Goal: Information Seeking & Learning: Learn about a topic

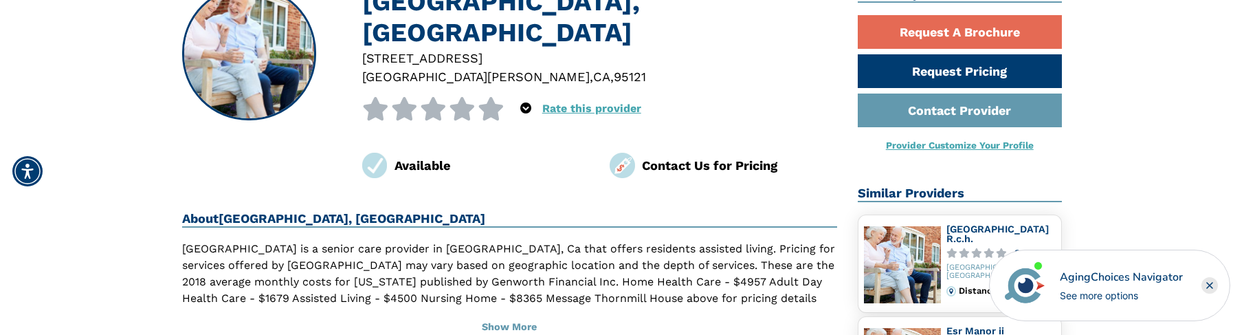
scroll to position [69, 0]
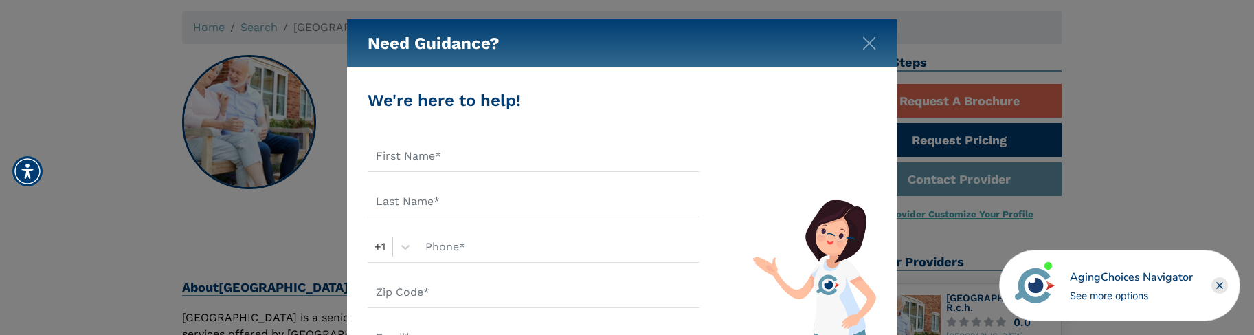
click at [202, 165] on div "Need Guidance? We're here to help! +1 An AgingChoices Guide will contact you to…" at bounding box center [627, 167] width 1254 height 335
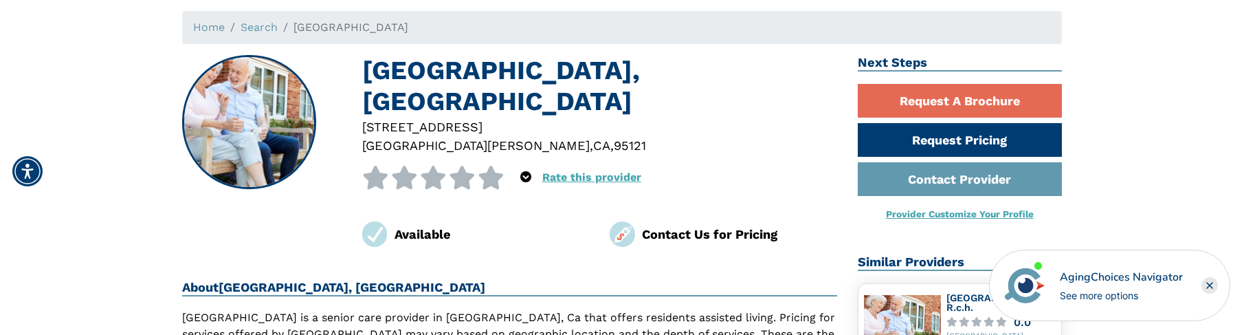
scroll to position [137, 0]
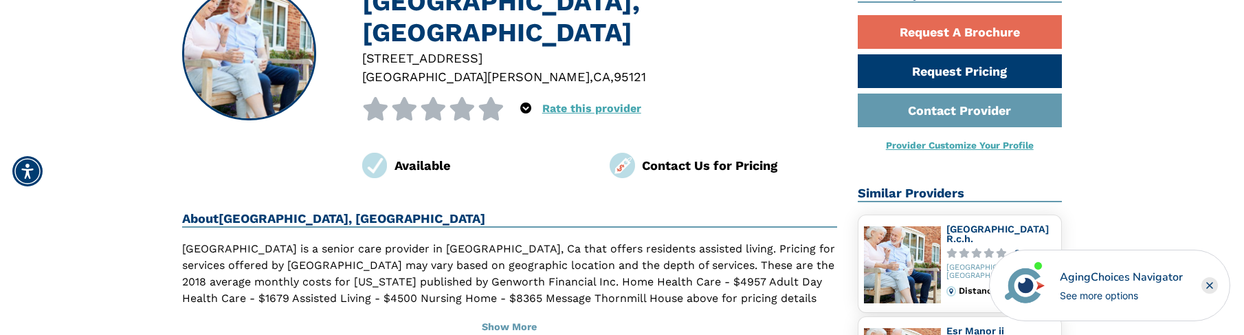
click at [303, 268] on p "[GEOGRAPHIC_DATA] is a senior care provider in [GEOGRAPHIC_DATA], Ca that offer…" at bounding box center [509, 281] width 655 height 82
click at [302, 268] on p "[GEOGRAPHIC_DATA] is a senior care provider in [GEOGRAPHIC_DATA], Ca that offer…" at bounding box center [509, 281] width 655 height 82
click at [372, 267] on p "[GEOGRAPHIC_DATA] is a senior care provider in [GEOGRAPHIC_DATA], Ca that offer…" at bounding box center [509, 281] width 655 height 82
click at [491, 267] on p "[GEOGRAPHIC_DATA] is a senior care provider in [GEOGRAPHIC_DATA], Ca that offer…" at bounding box center [509, 281] width 655 height 82
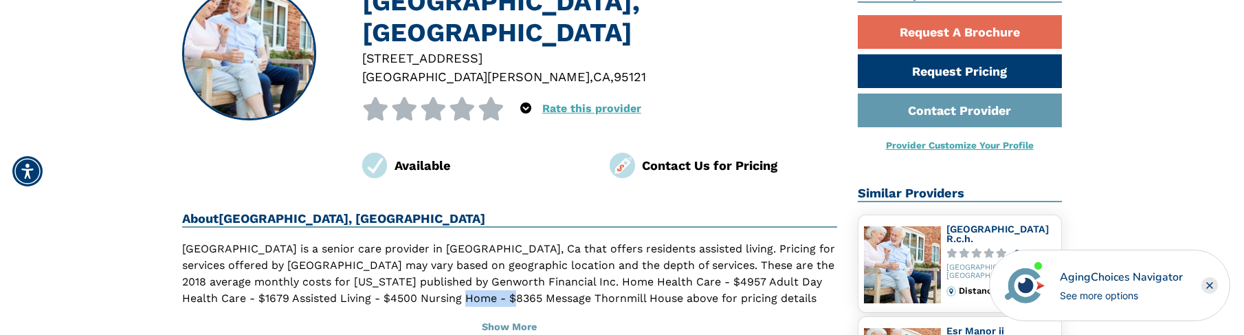
click at [491, 267] on p "[GEOGRAPHIC_DATA] is a senior care provider in [GEOGRAPHIC_DATA], Ca that offer…" at bounding box center [509, 281] width 655 height 82
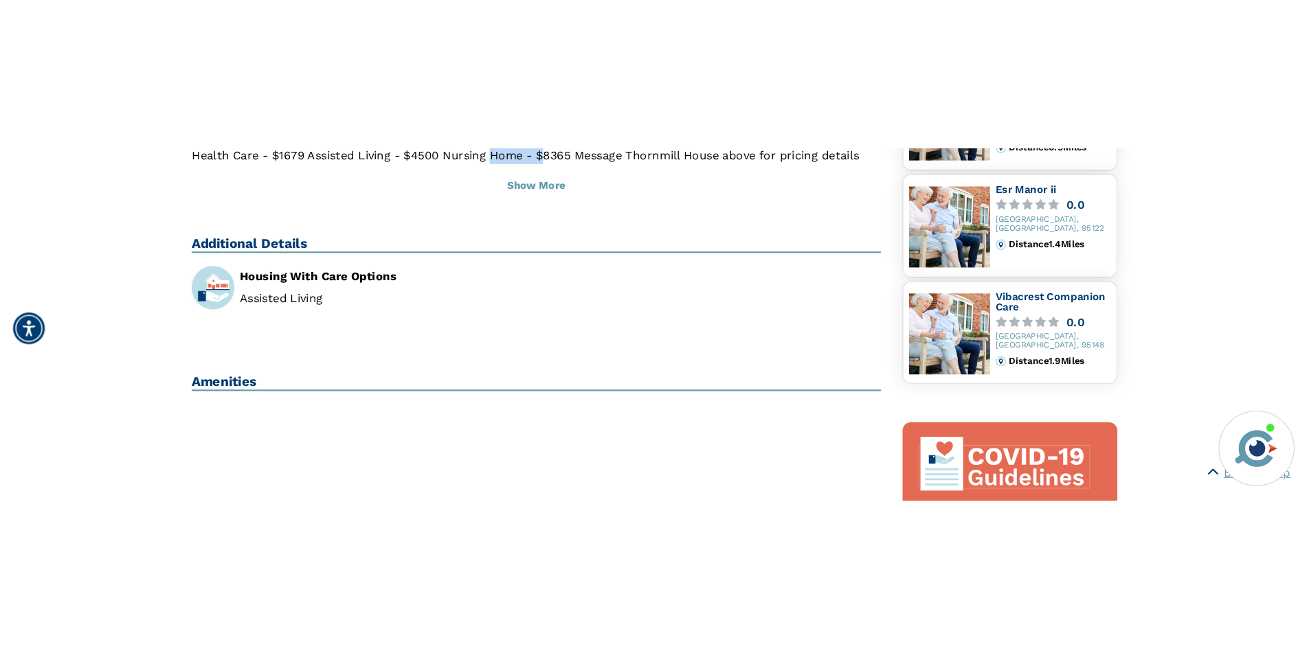
scroll to position [412, 0]
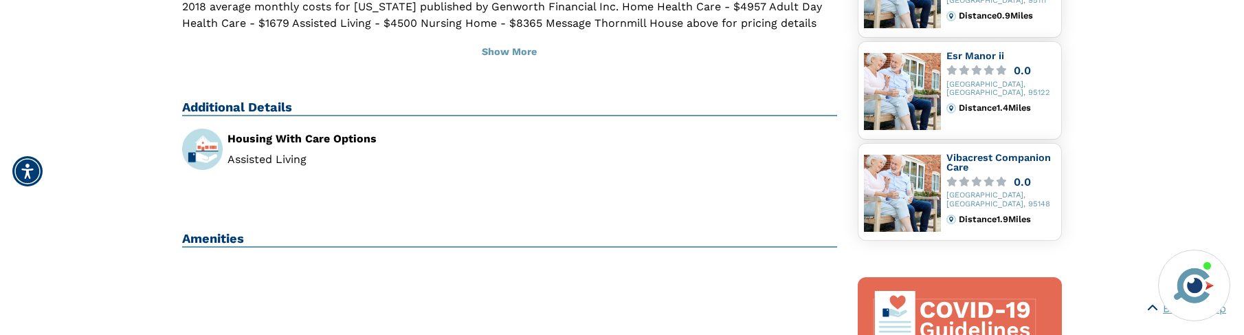
click at [293, 154] on li "Assisted Living" at bounding box center [362, 159] width 271 height 11
copy li "Assisted Living"
